Goal: Task Accomplishment & Management: Manage account settings

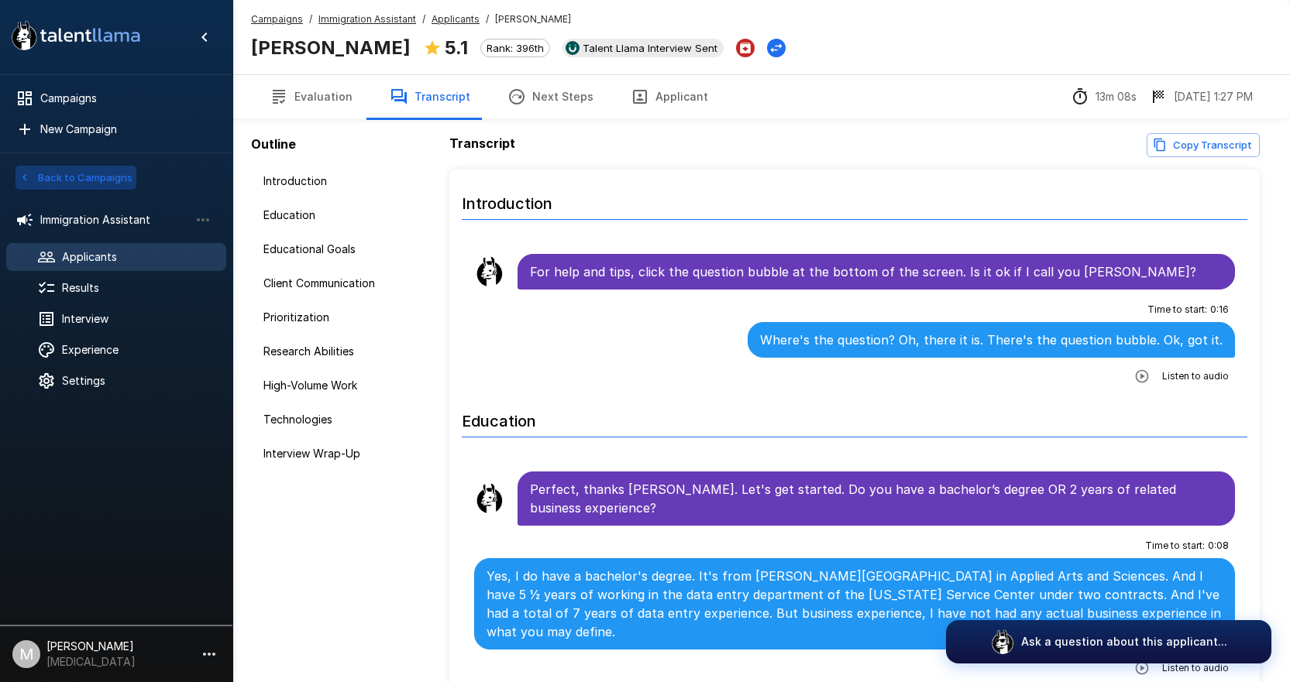
click at [56, 167] on button "Back to Campaigns" at bounding box center [75, 178] width 121 height 24
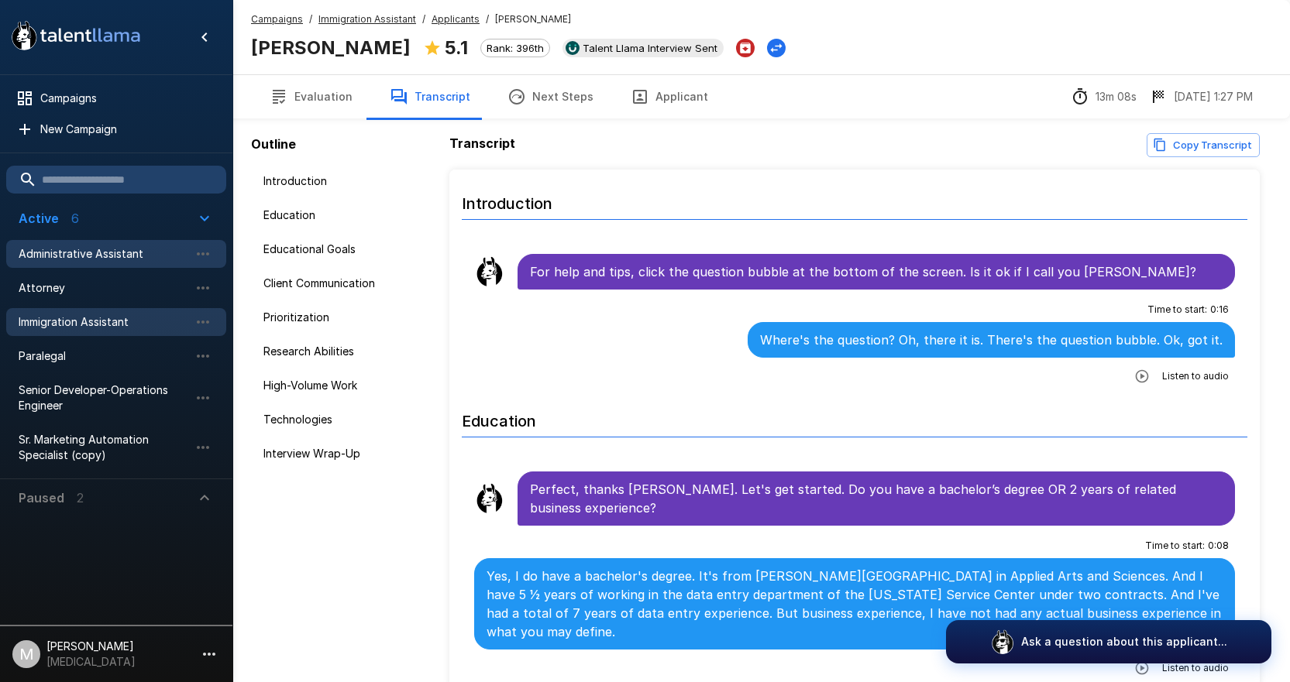
click at [98, 258] on span "Administrative Assistant" at bounding box center [104, 253] width 170 height 15
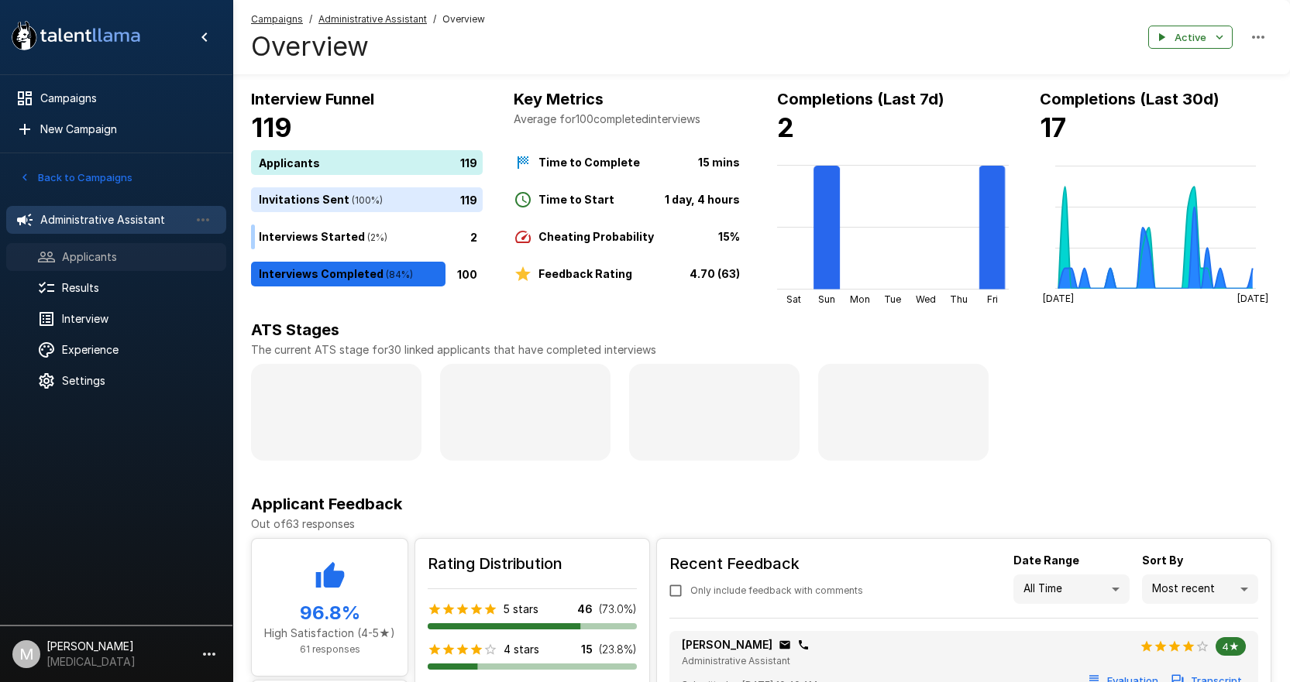
click at [120, 255] on span "Applicants" at bounding box center [138, 256] width 152 height 15
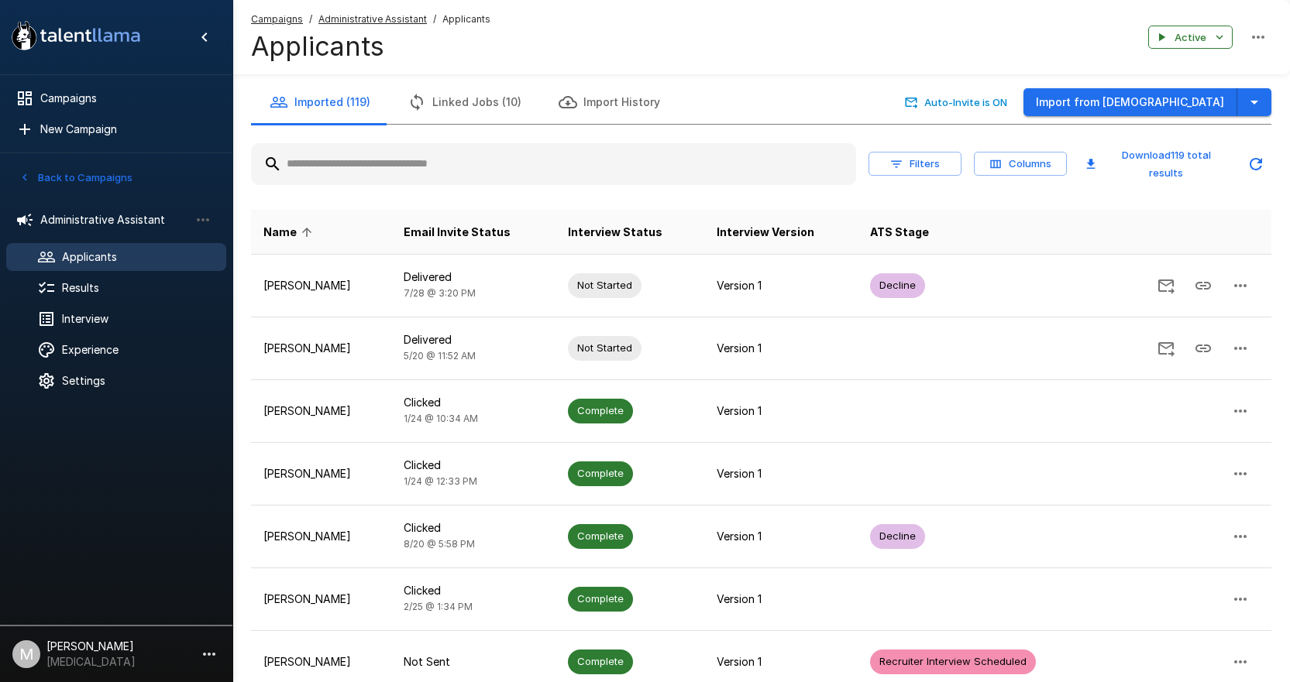
click at [514, 184] on div at bounding box center [553, 164] width 605 height 42
click at [522, 167] on input "text" at bounding box center [553, 164] width 605 height 28
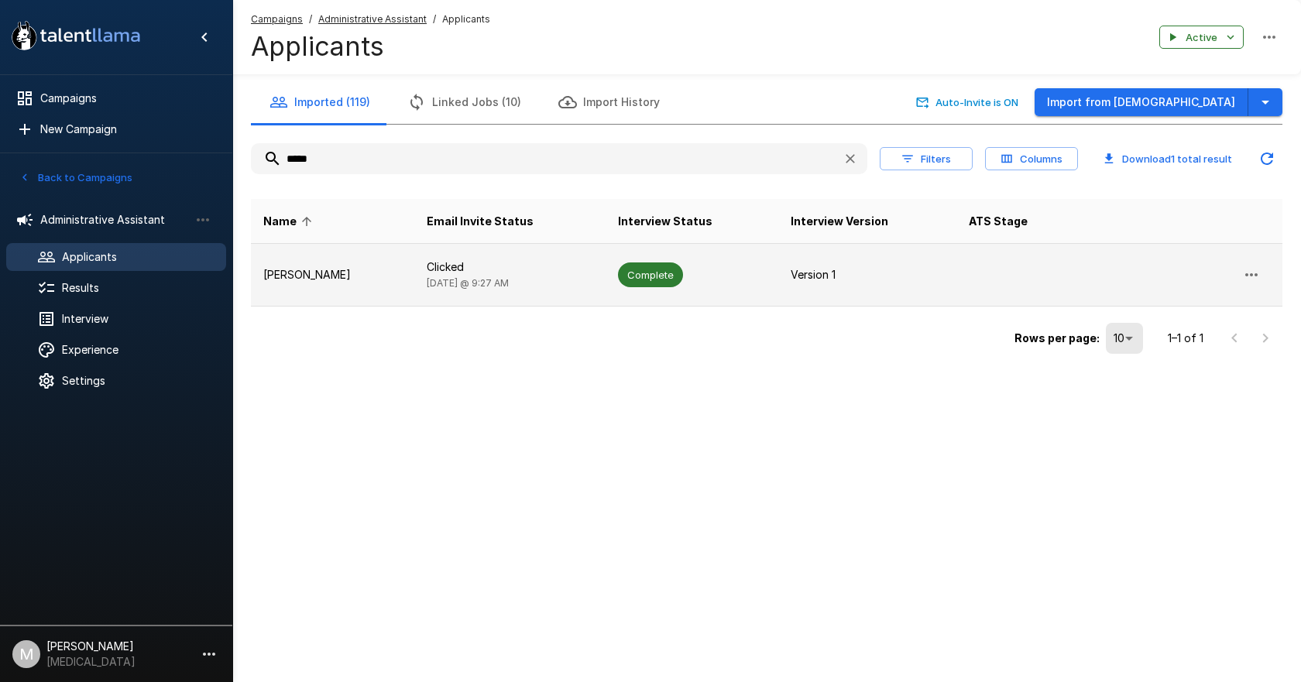
type input "*****"
click at [541, 277] on td "Clicked [DATE] @ 9:27 AM" at bounding box center [509, 275] width 191 height 63
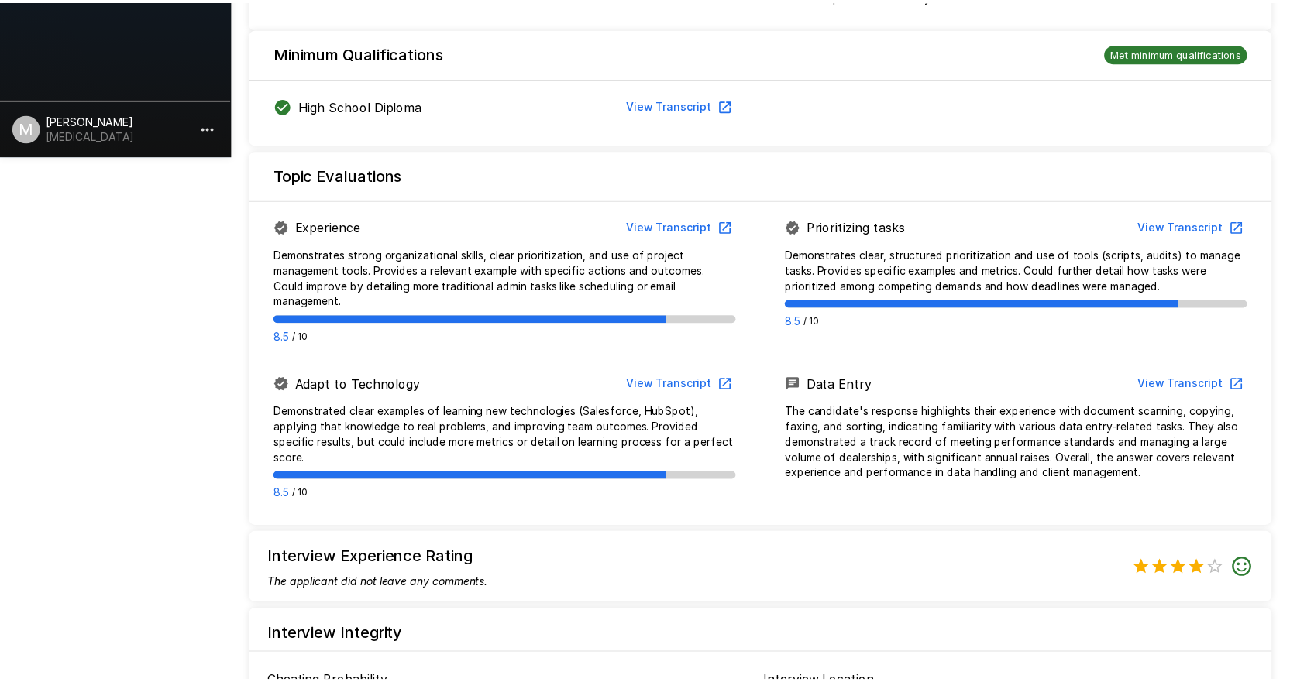
scroll to position [866, 0]
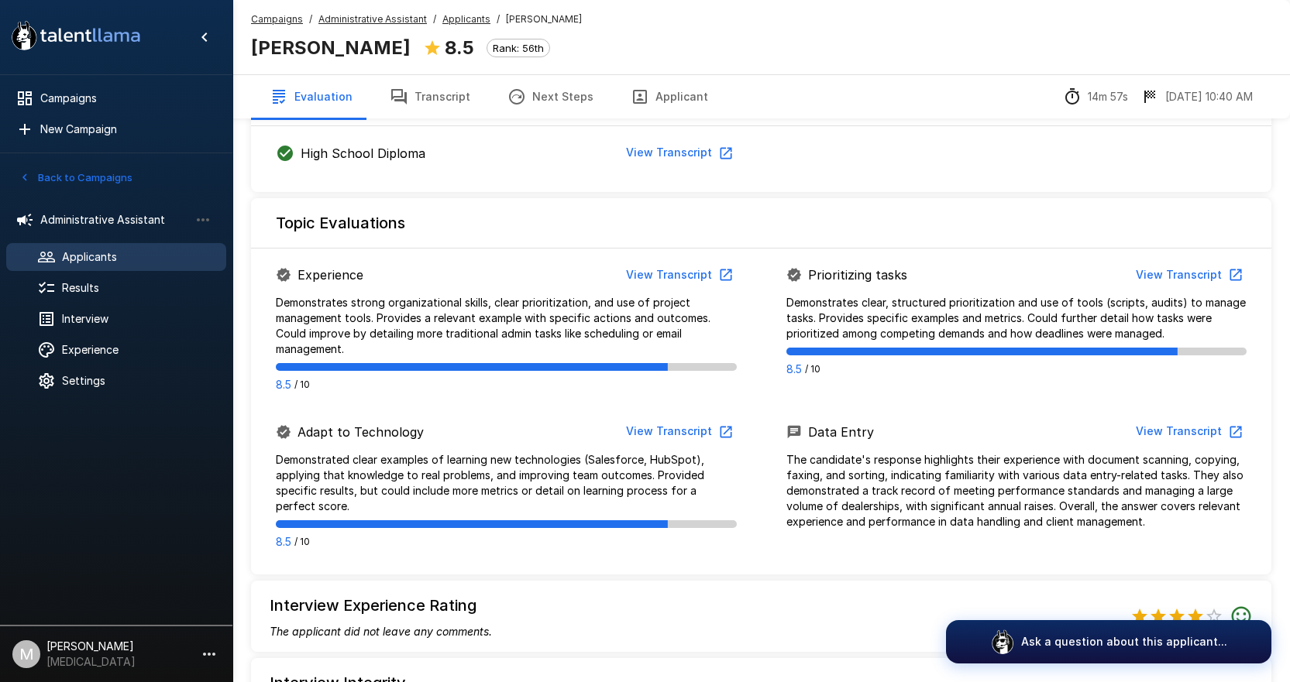
click at [497, 101] on button "Next Steps" at bounding box center [550, 96] width 123 height 43
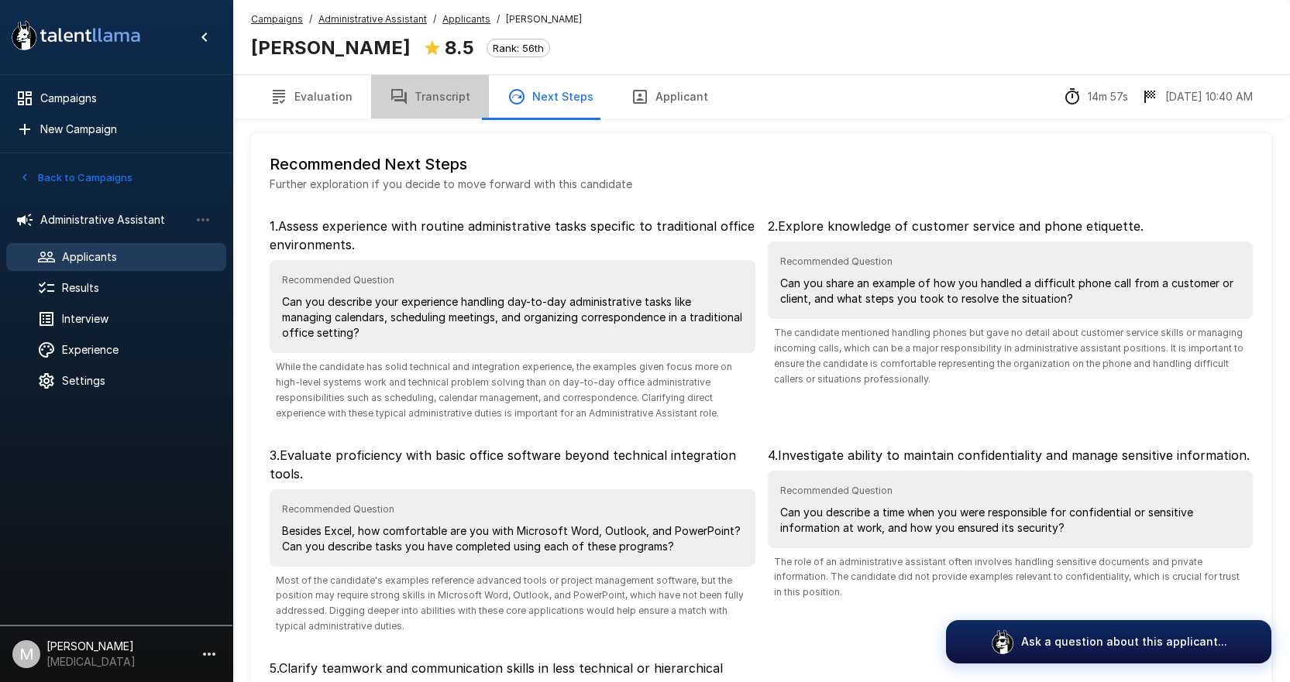
click at [438, 98] on button "Transcript" at bounding box center [430, 96] width 118 height 43
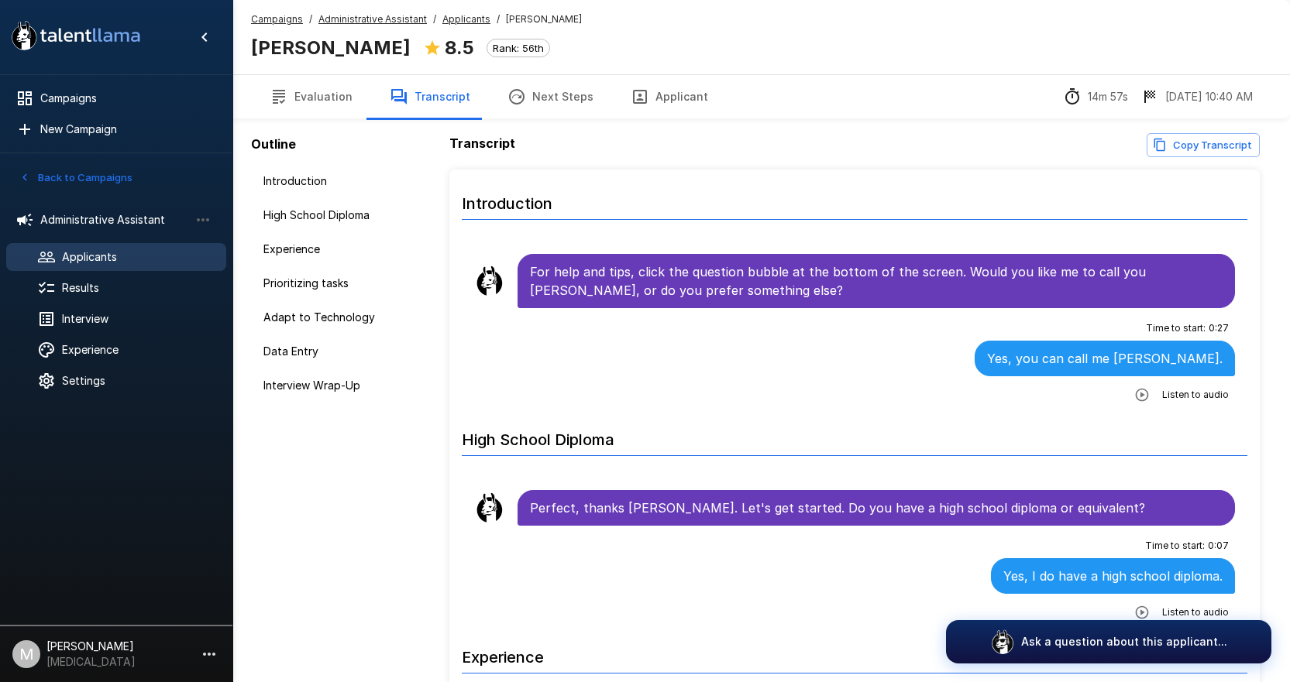
click at [1201, 144] on button "Copy Transcript" at bounding box center [1202, 145] width 113 height 24
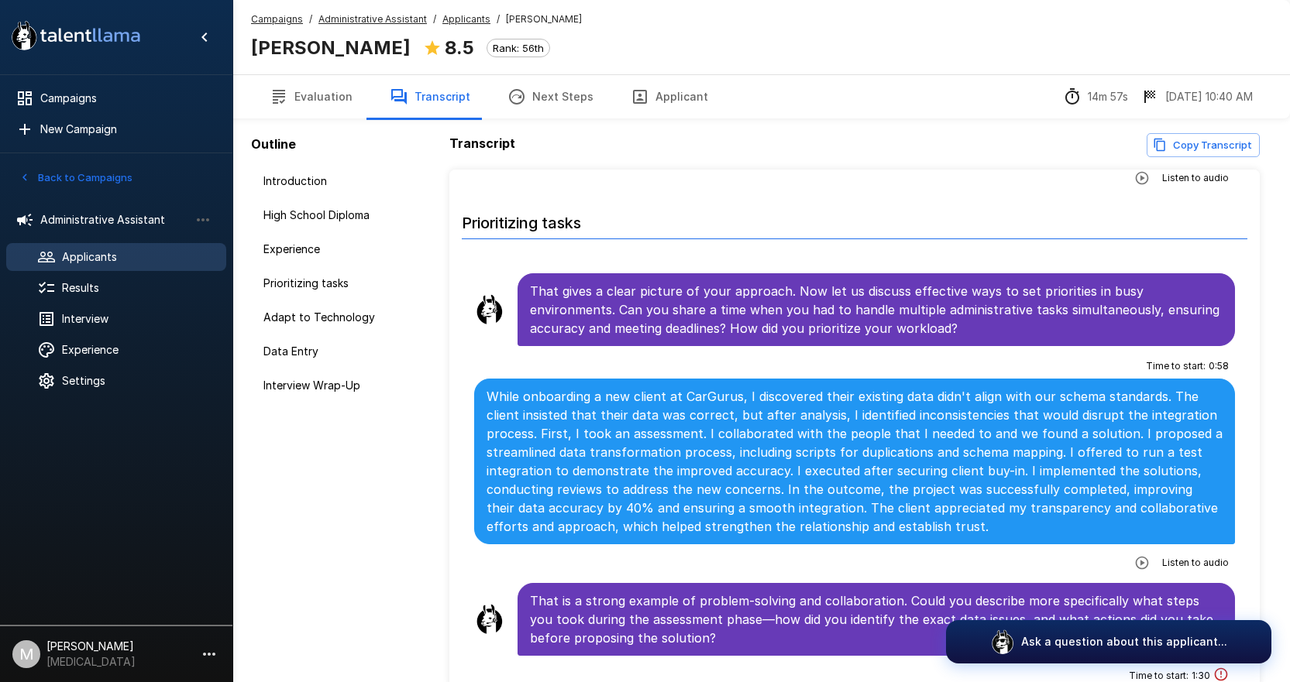
scroll to position [1007, 0]
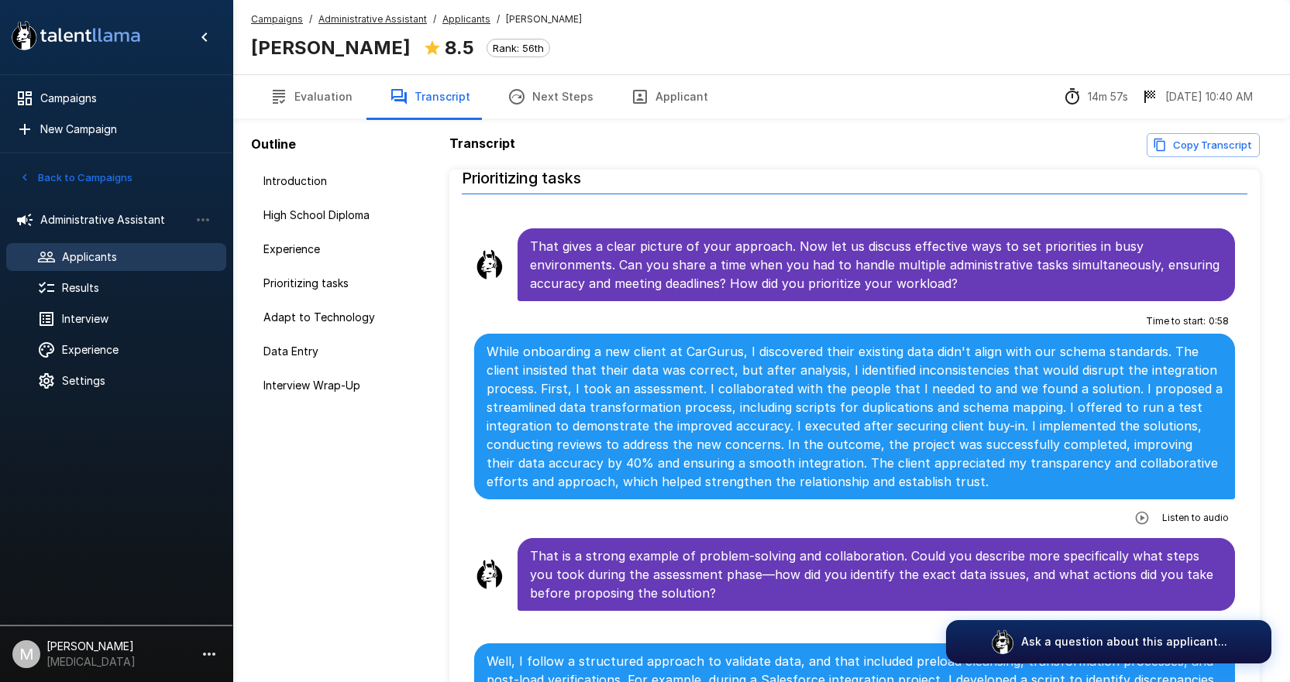
click at [461, 18] on div "Campaigns / Administrative Assistant / Applicants / [PERSON_NAME] [PERSON_NAME]…" at bounding box center [760, 37] width 1057 height 74
click at [458, 17] on u "Applicants" at bounding box center [466, 19] width 48 height 12
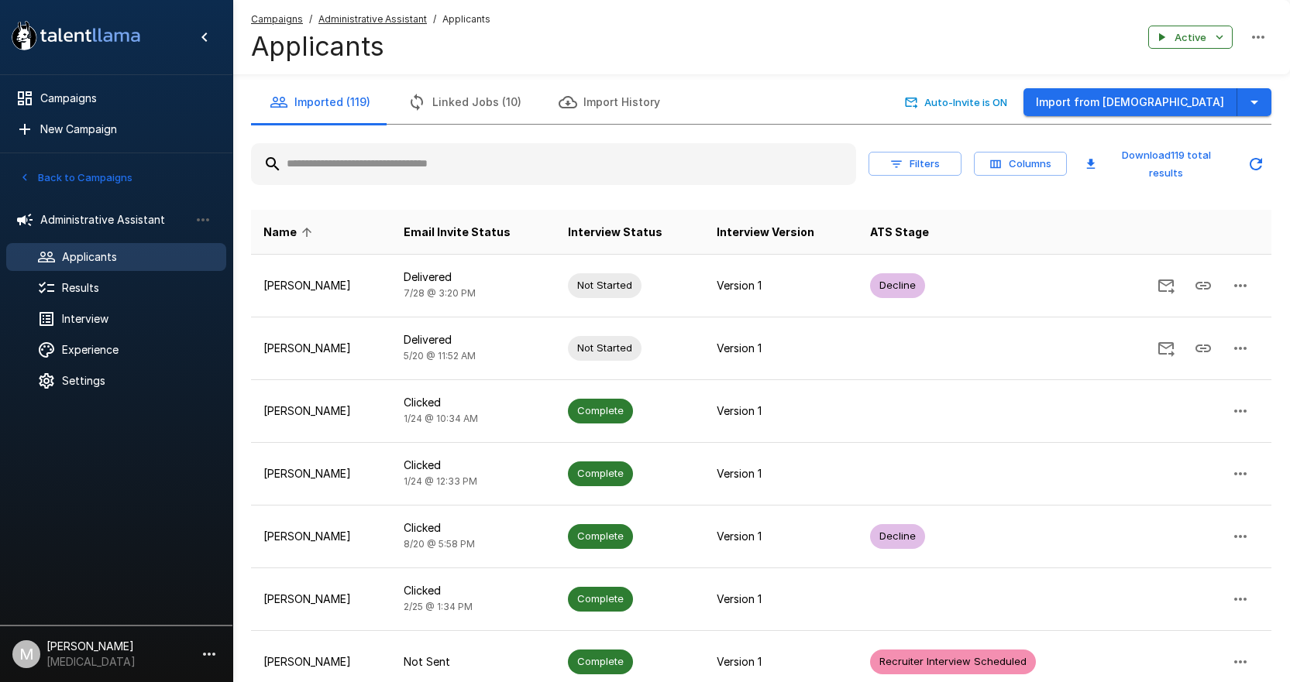
click at [562, 161] on input "text" at bounding box center [553, 164] width 605 height 28
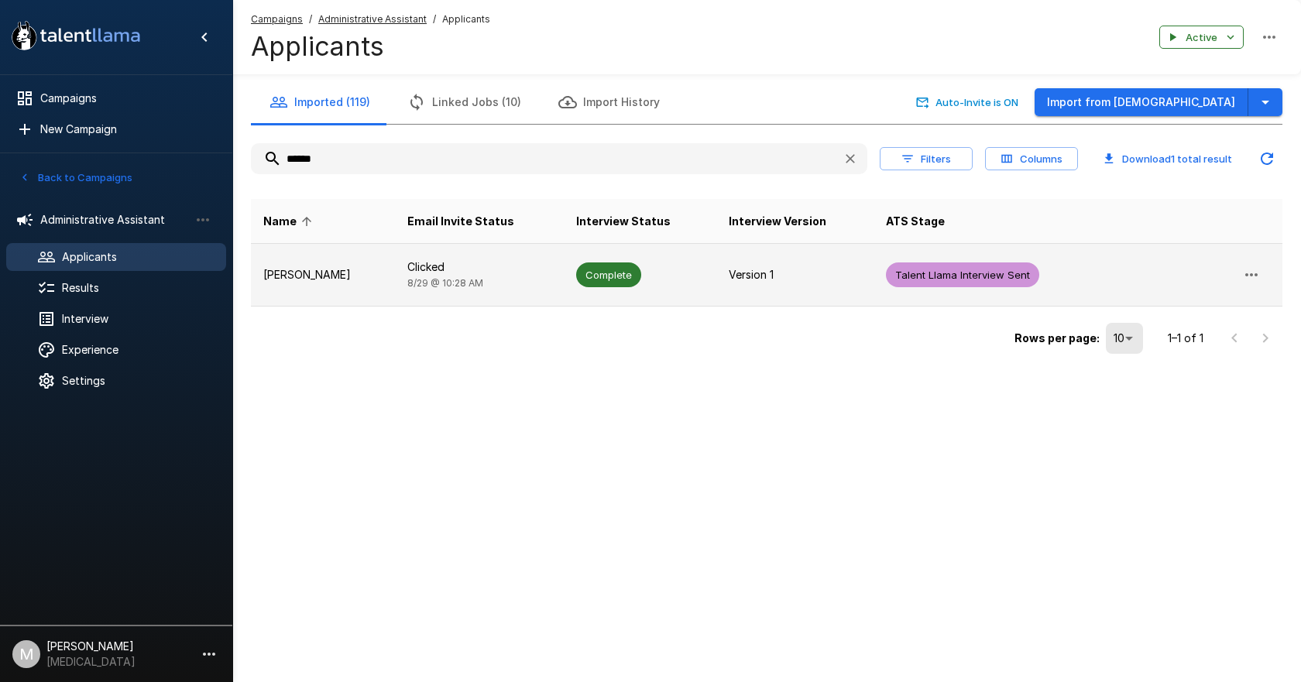
type input "******"
click at [555, 262] on td "Clicked [DATE] 10:28 AM" at bounding box center [479, 275] width 169 height 63
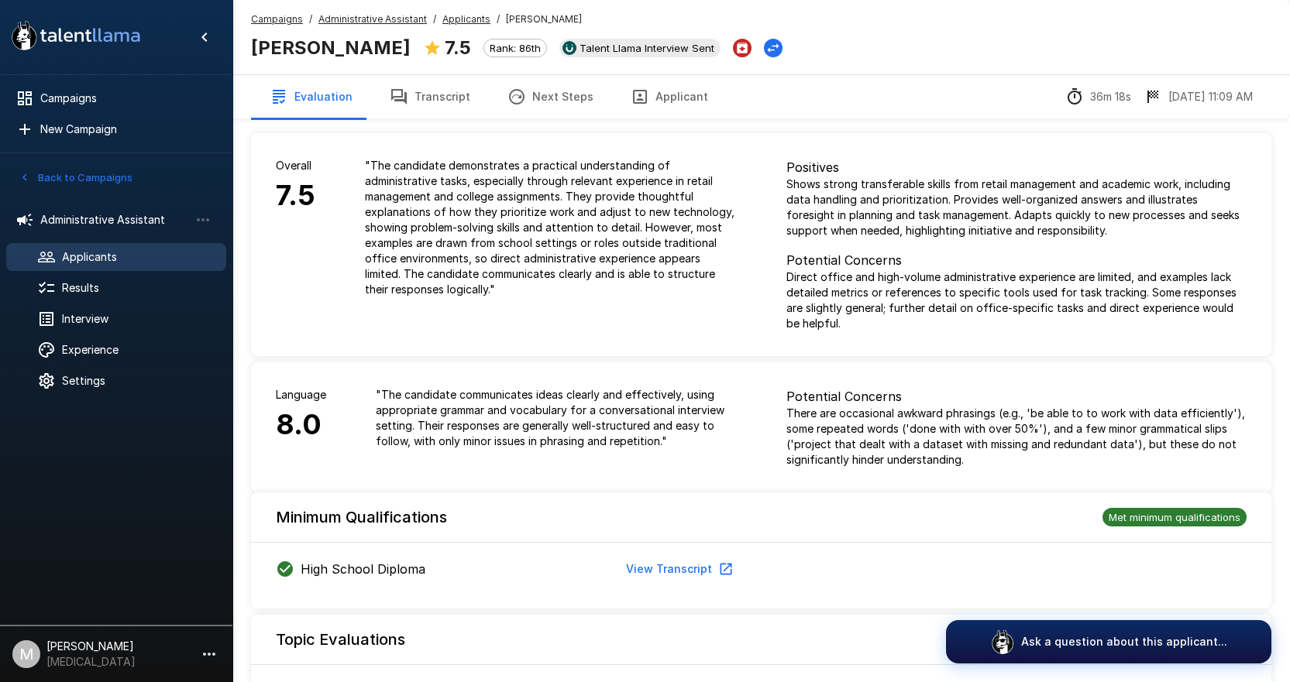
click at [677, 89] on button "Applicant" at bounding box center [669, 96] width 115 height 43
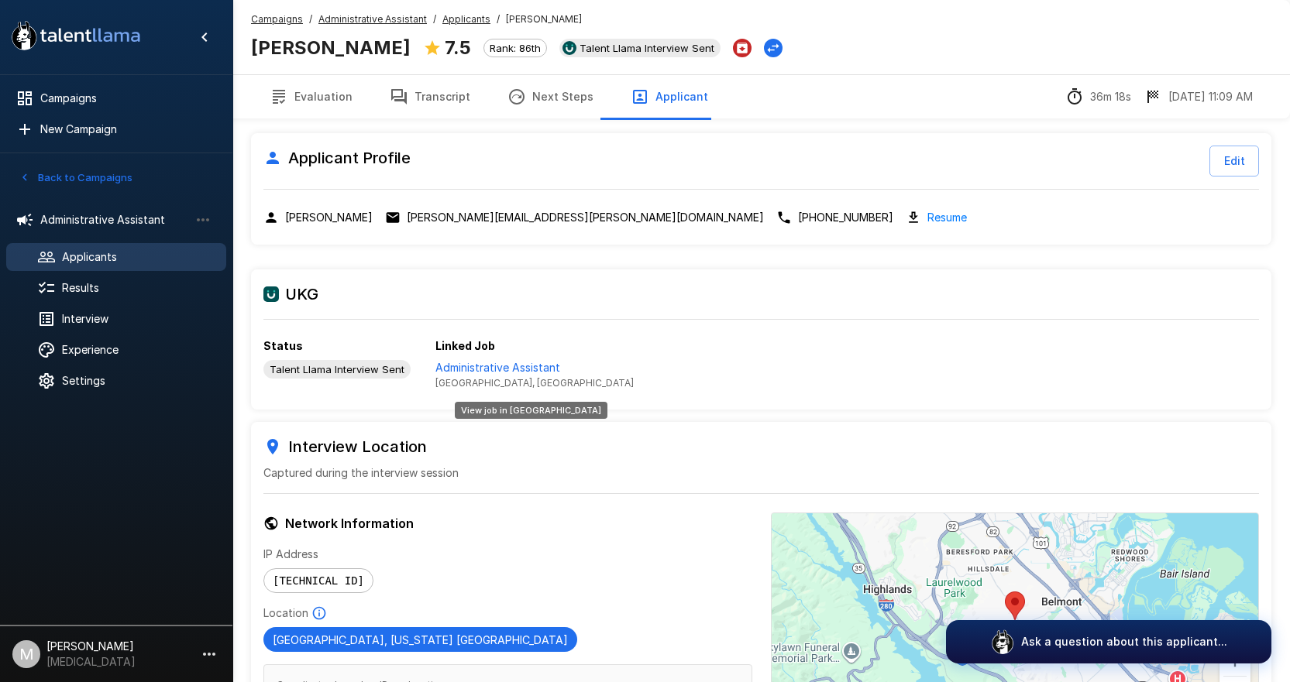
click at [496, 362] on p "Administrative Assistant" at bounding box center [534, 367] width 198 height 15
